Goal: Book appointment/travel/reservation

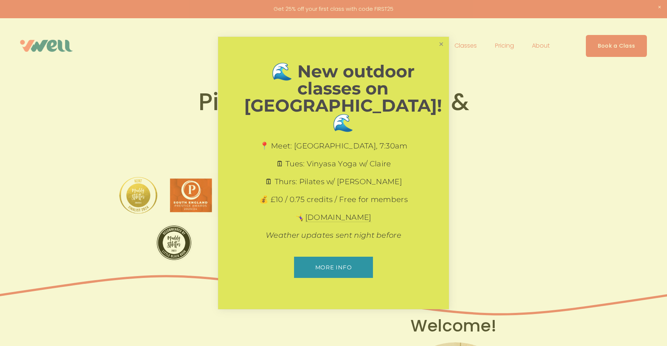
click at [438, 51] on link "Close" at bounding box center [441, 44] width 13 height 13
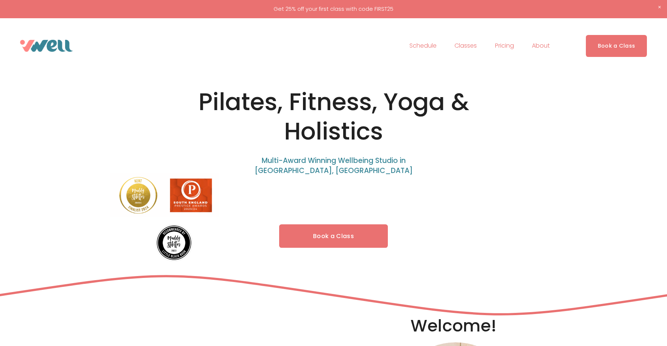
click at [304, 234] on link "Book a Class" at bounding box center [333, 235] width 109 height 23
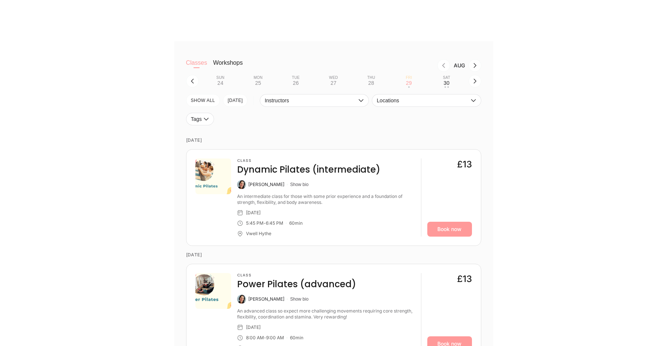
scroll to position [213, 0]
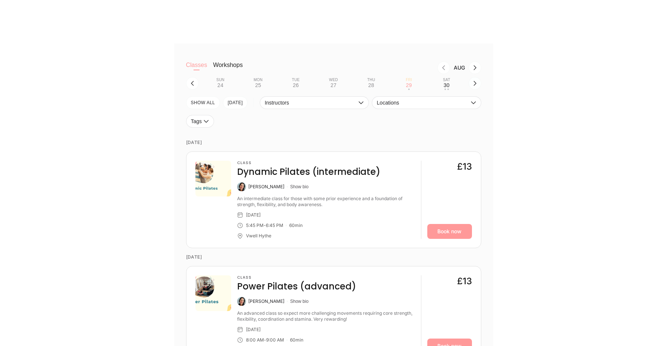
click at [470, 84] on button "button" at bounding box center [474, 83] width 13 height 13
click at [299, 81] on div "Tue" at bounding box center [296, 80] width 8 height 4
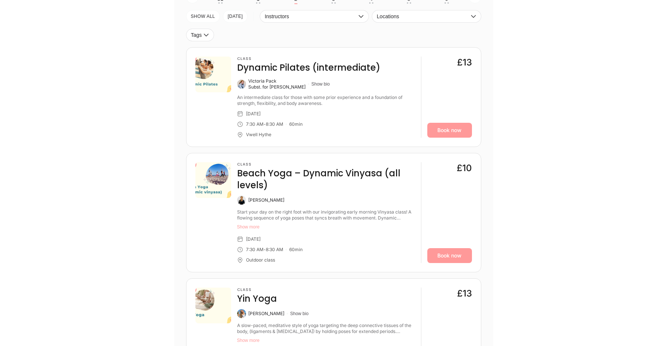
scroll to position [0, 0]
